Goal: Task Accomplishment & Management: Manage account settings

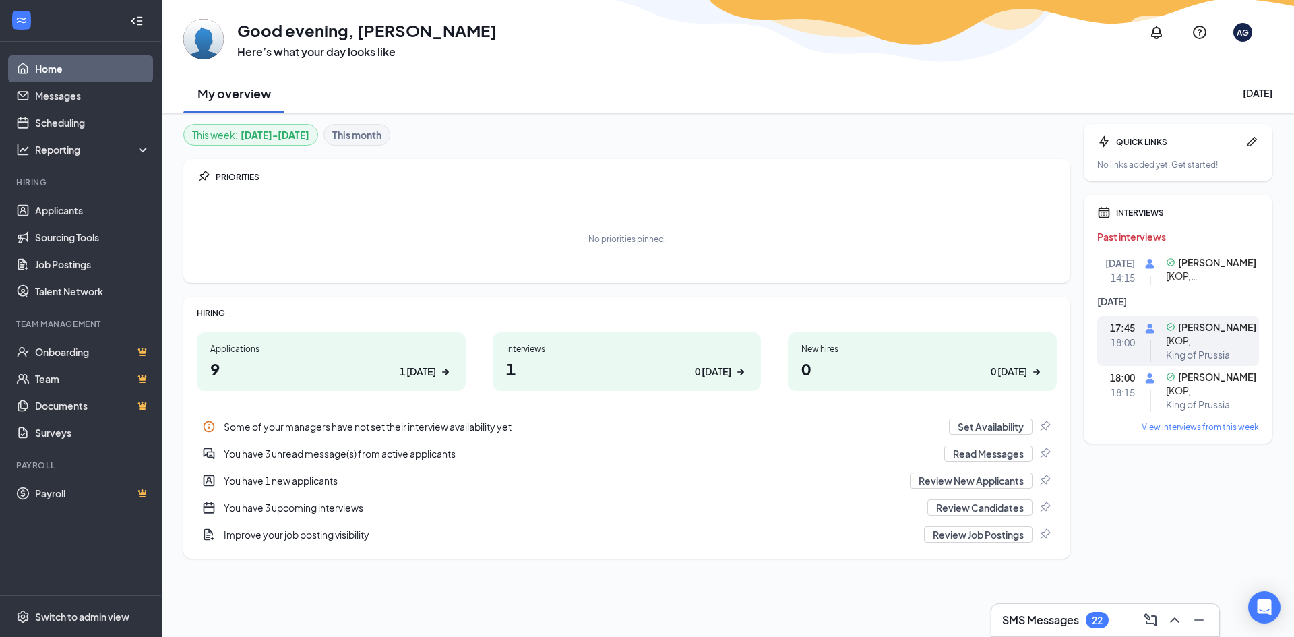
click at [1223, 340] on span "[KOP, [GEOGRAPHIC_DATA]] Cashier / Safety Monitor / Party Host / Party [PERSON_…" at bounding box center [1211, 340] width 90 height 13
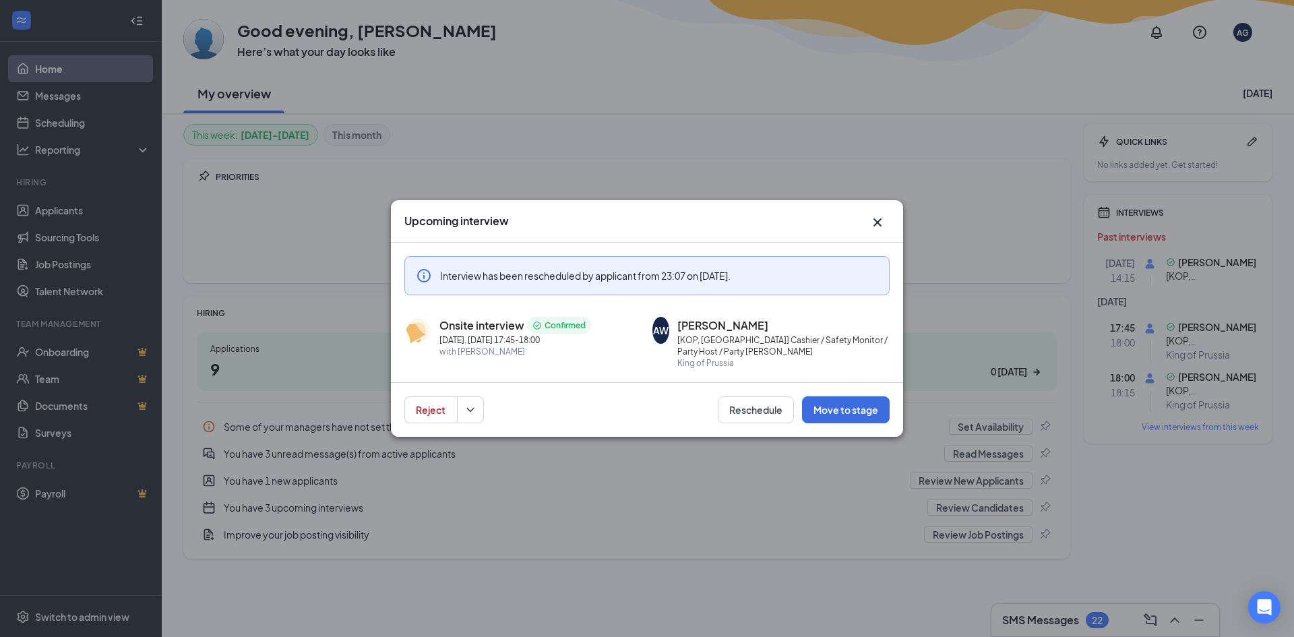
click at [874, 218] on icon "Cross" at bounding box center [877, 222] width 16 height 16
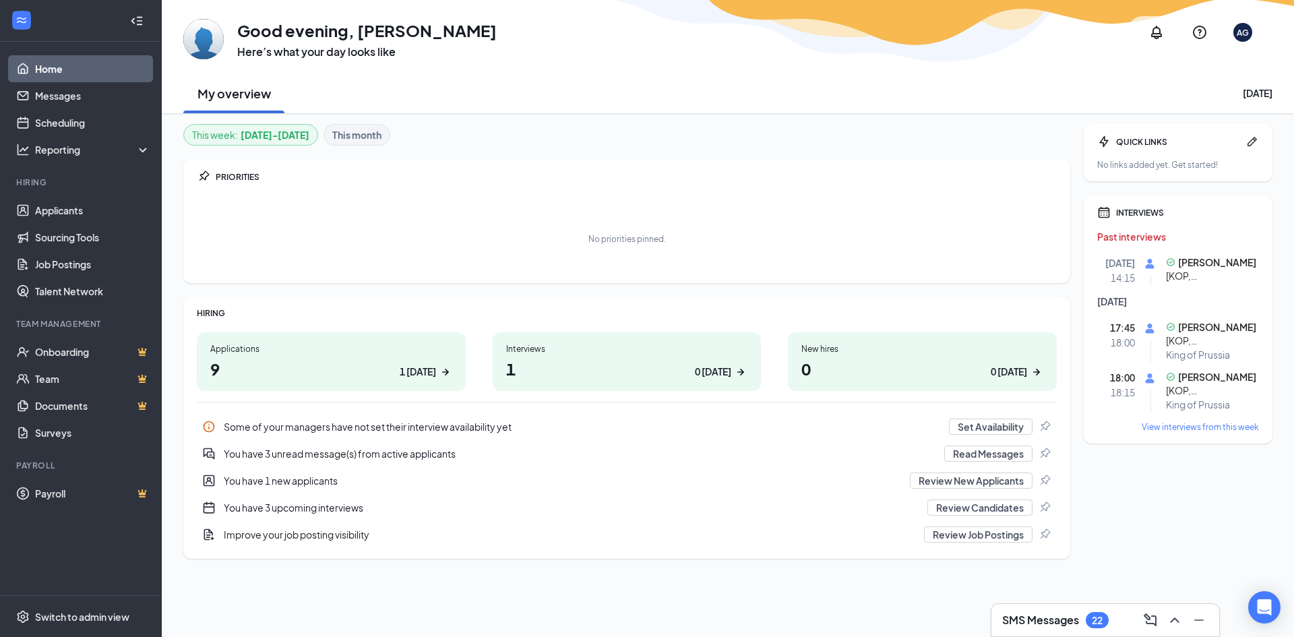
click at [1167, 427] on div "View interviews from this week" at bounding box center [1200, 426] width 117 height 11
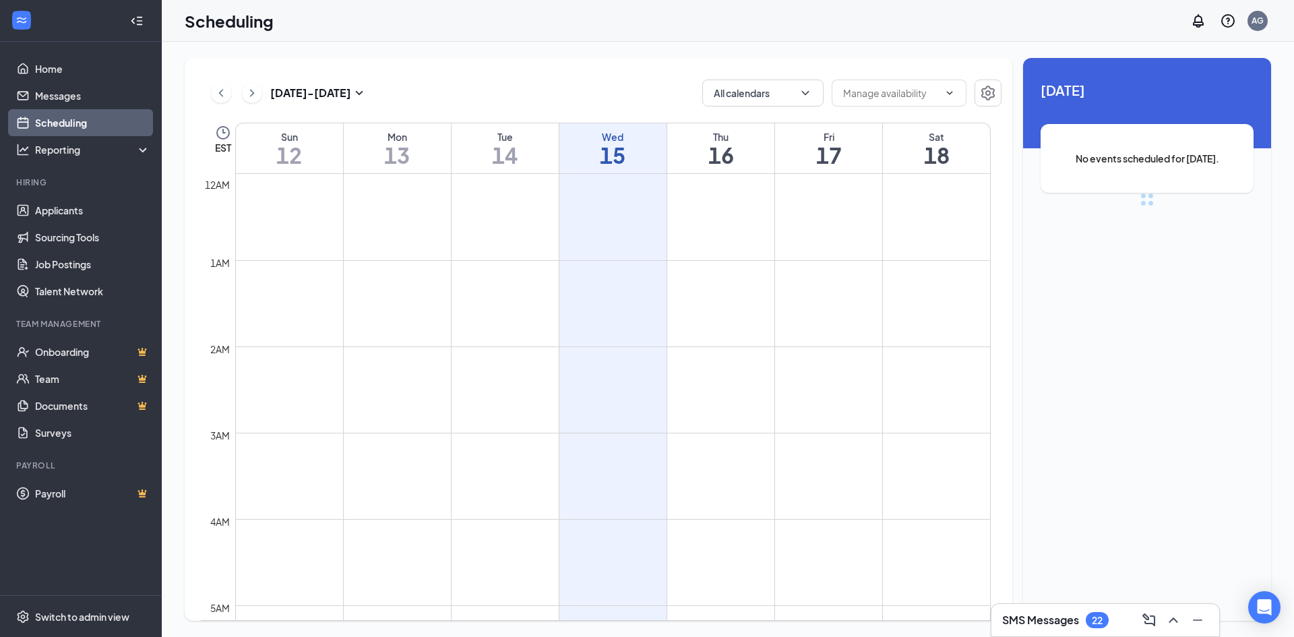
scroll to position [663, 0]
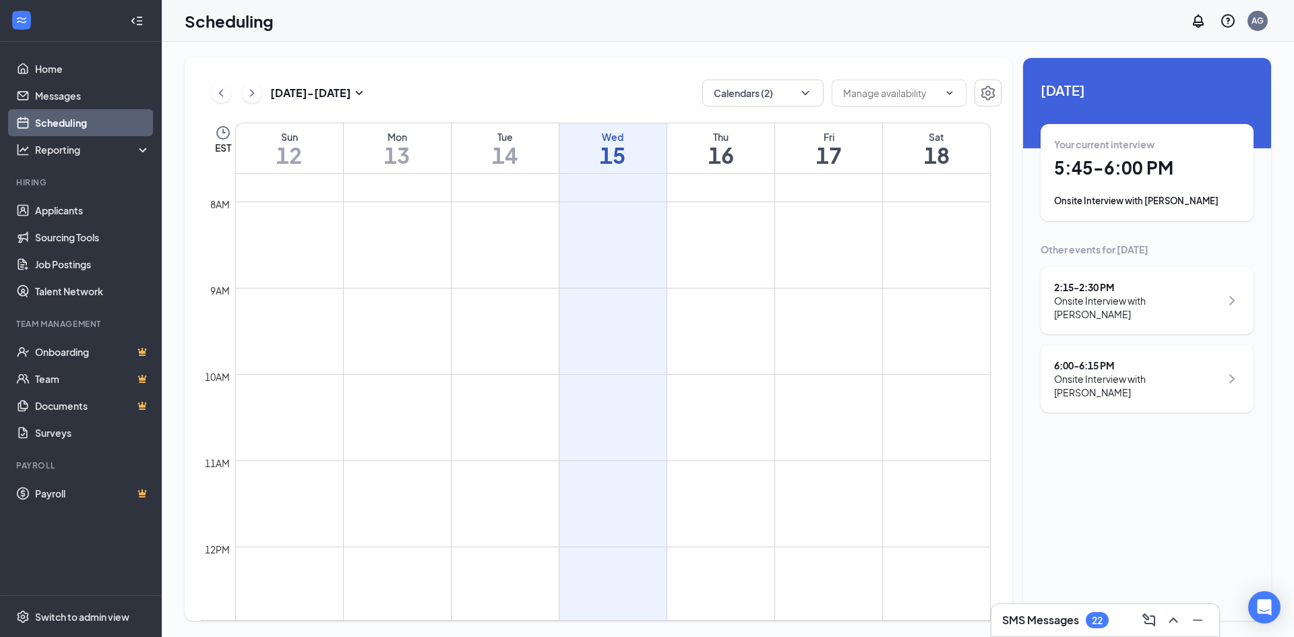
click at [1163, 191] on div "Your current interview 5:45 - 6:00 PM Onsite Interview with [PERSON_NAME]" at bounding box center [1147, 172] width 186 height 70
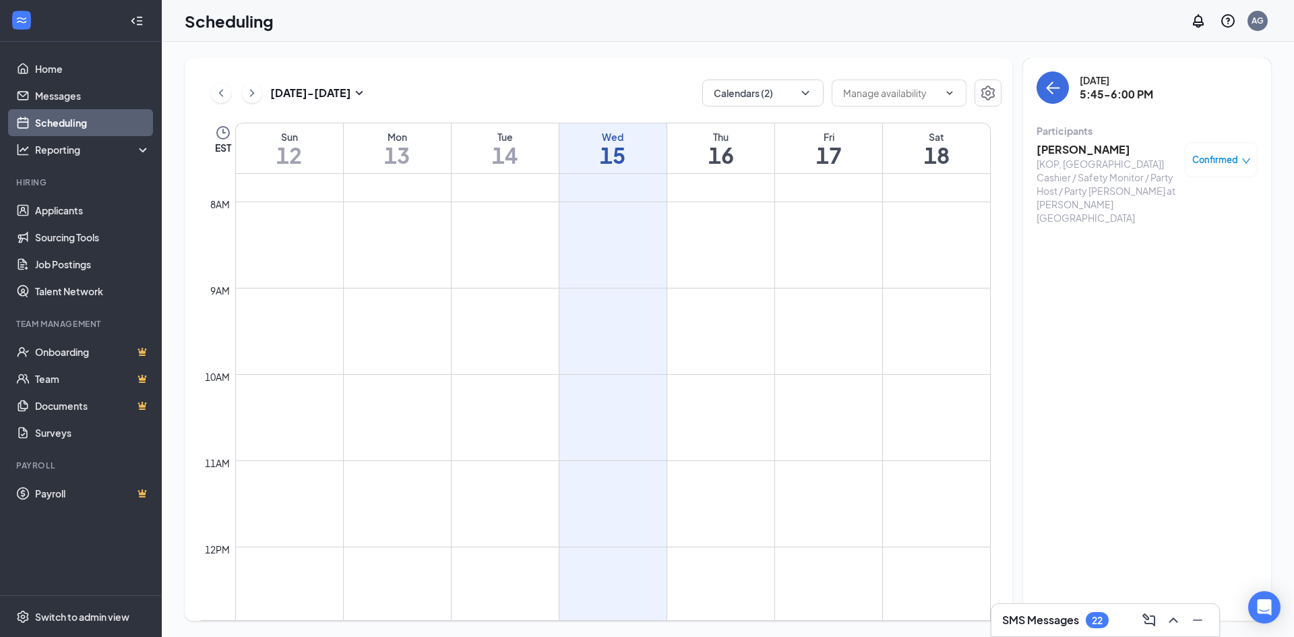
click at [1092, 148] on h3 "[PERSON_NAME]" at bounding box center [1108, 149] width 142 height 15
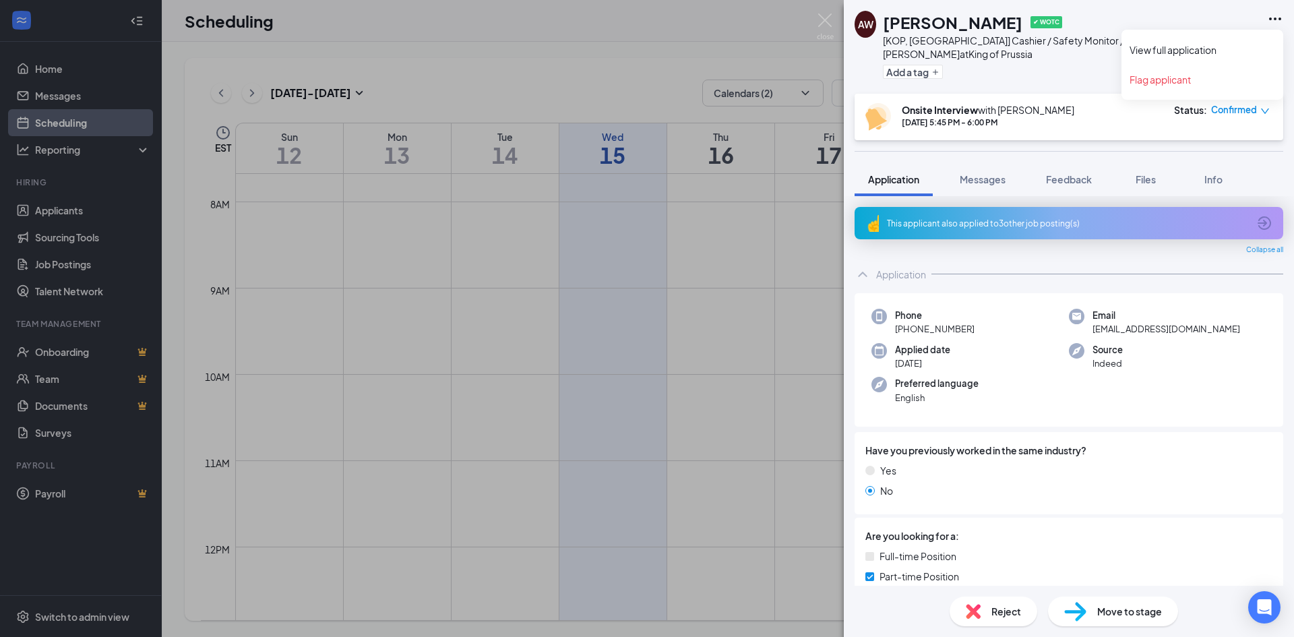
click at [1275, 16] on icon "Ellipses" at bounding box center [1275, 19] width 16 height 16
click at [1181, 55] on link "View full application" at bounding box center [1203, 49] width 146 height 13
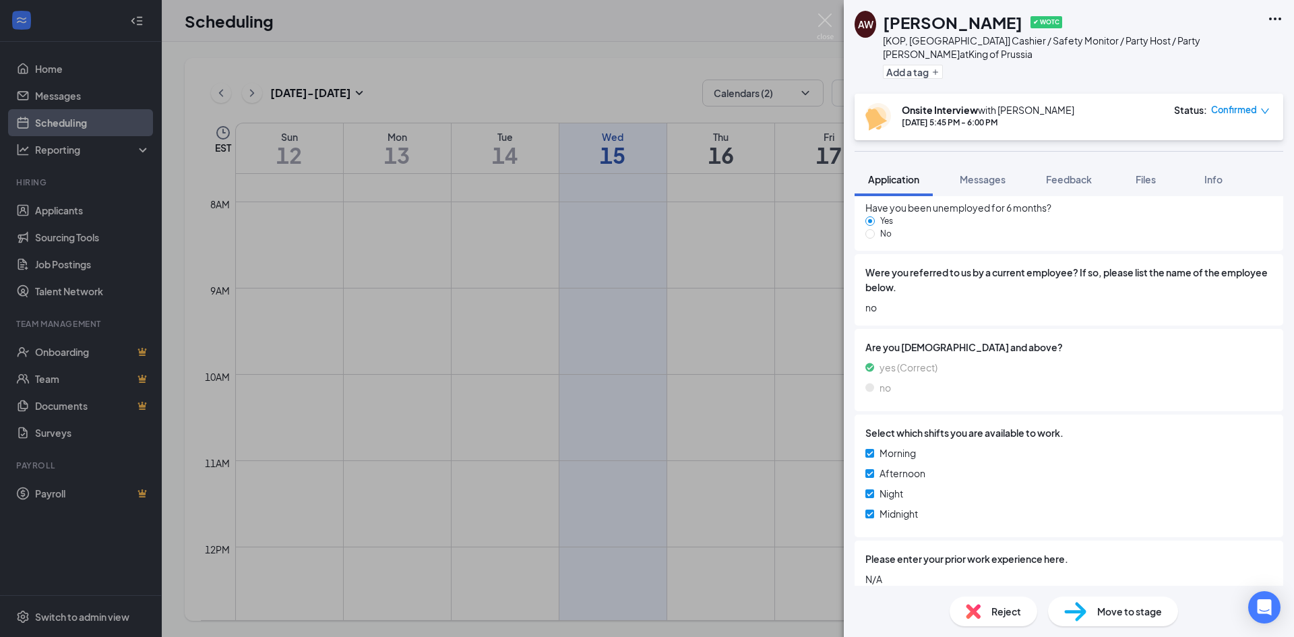
scroll to position [1439, 0]
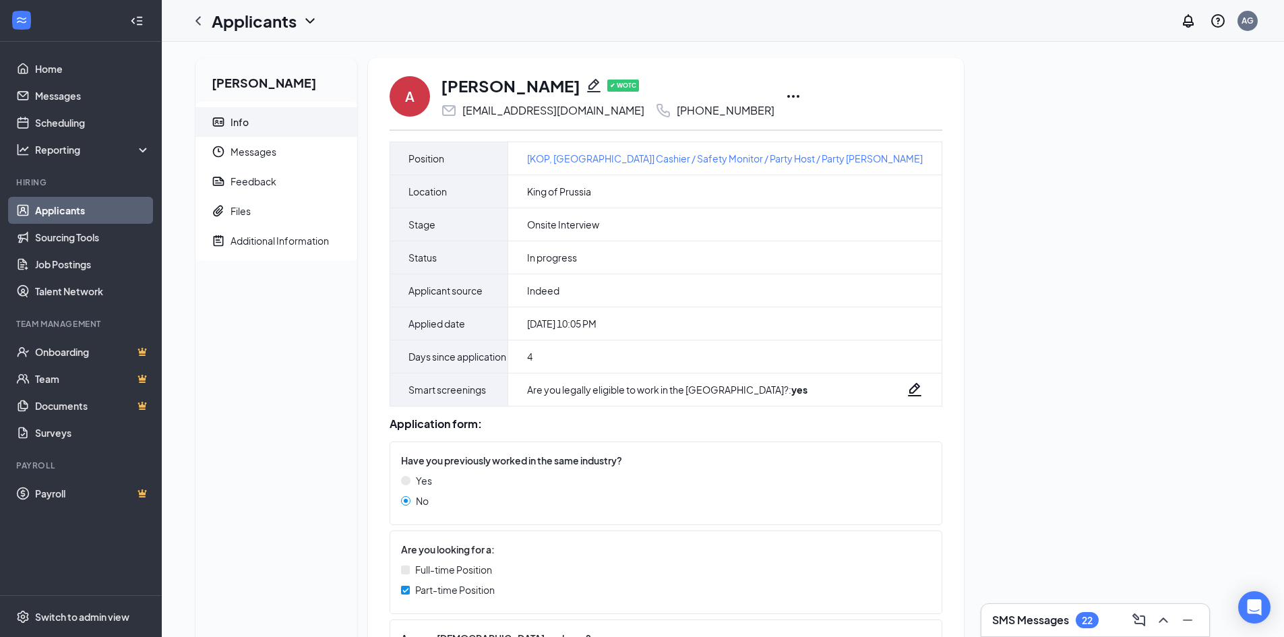
click at [785, 98] on icon "Ellipses" at bounding box center [793, 96] width 16 height 16
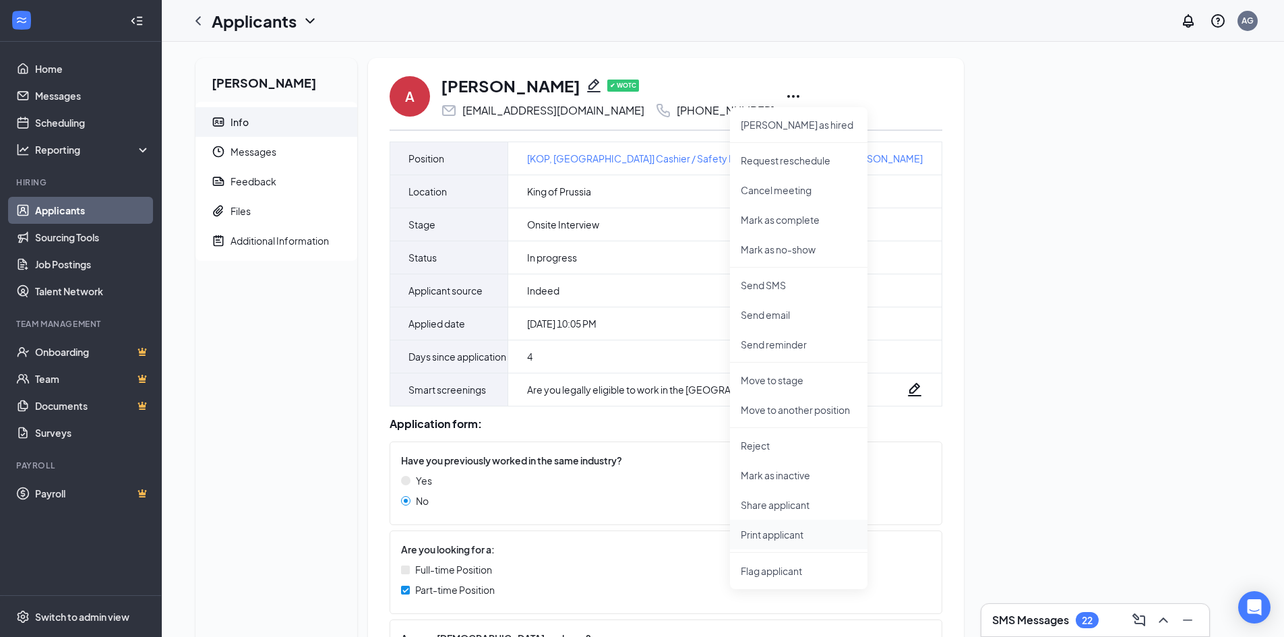
click at [762, 534] on p "Print applicant" at bounding box center [799, 534] width 116 height 13
